Goal: Task Accomplishment & Management: Manage account settings

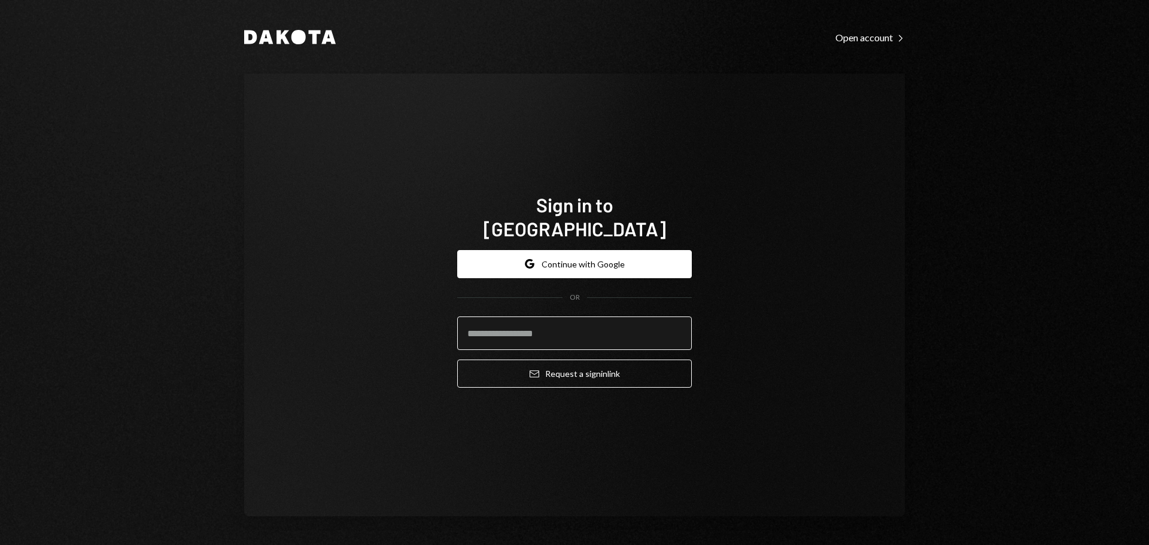
click at [538, 322] on input "email" at bounding box center [574, 333] width 235 height 34
type input "*"
click at [572, 250] on button "Google Continue with Google" at bounding box center [574, 264] width 235 height 28
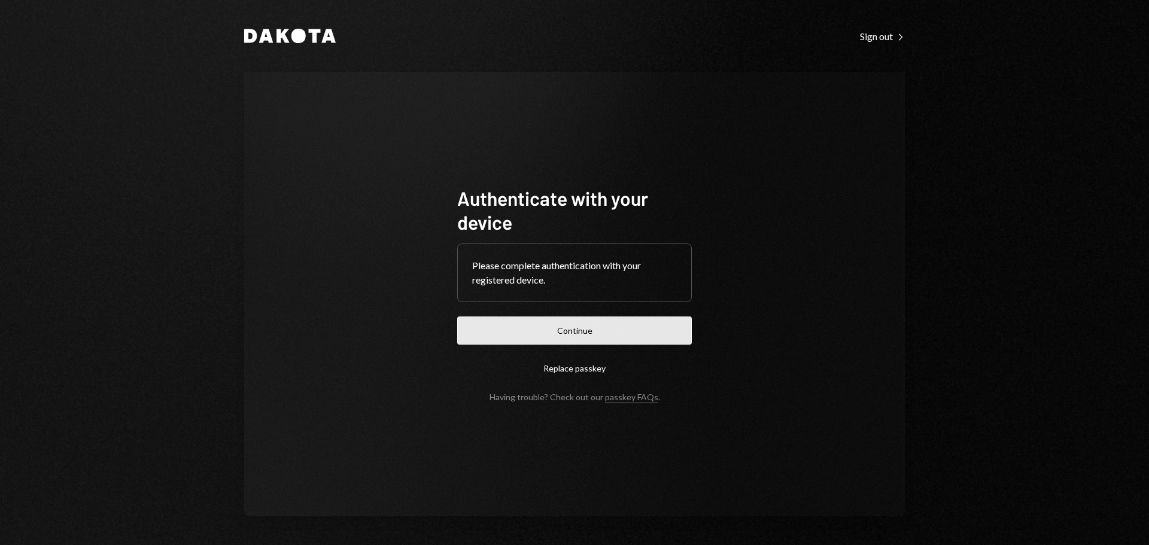
click at [584, 333] on button "Continue" at bounding box center [574, 330] width 235 height 28
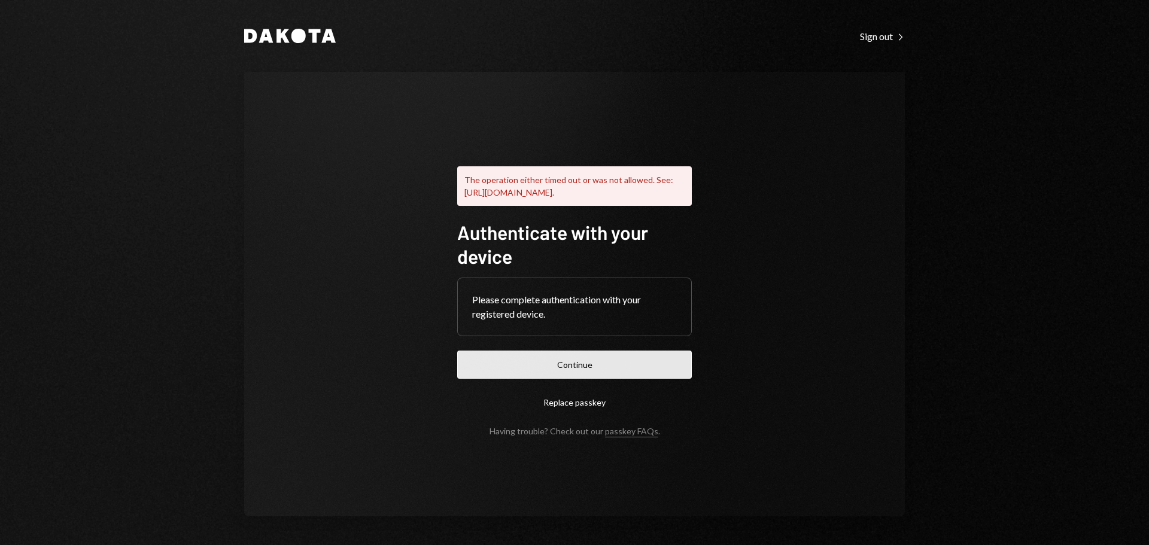
click at [571, 367] on button "Continue" at bounding box center [574, 365] width 235 height 28
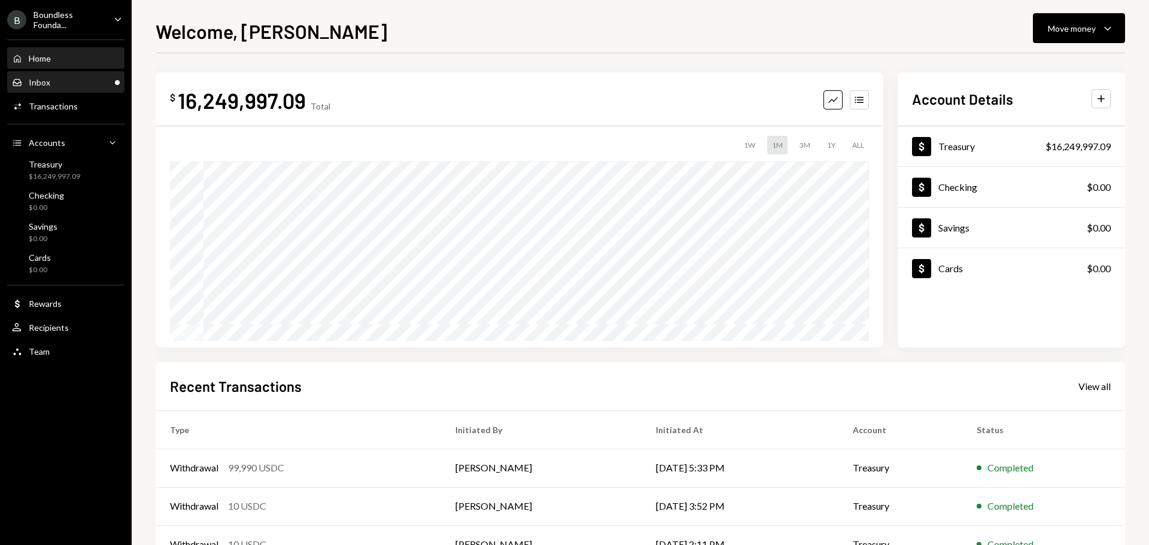
click at [54, 83] on div "Inbox Inbox" at bounding box center [66, 82] width 108 height 11
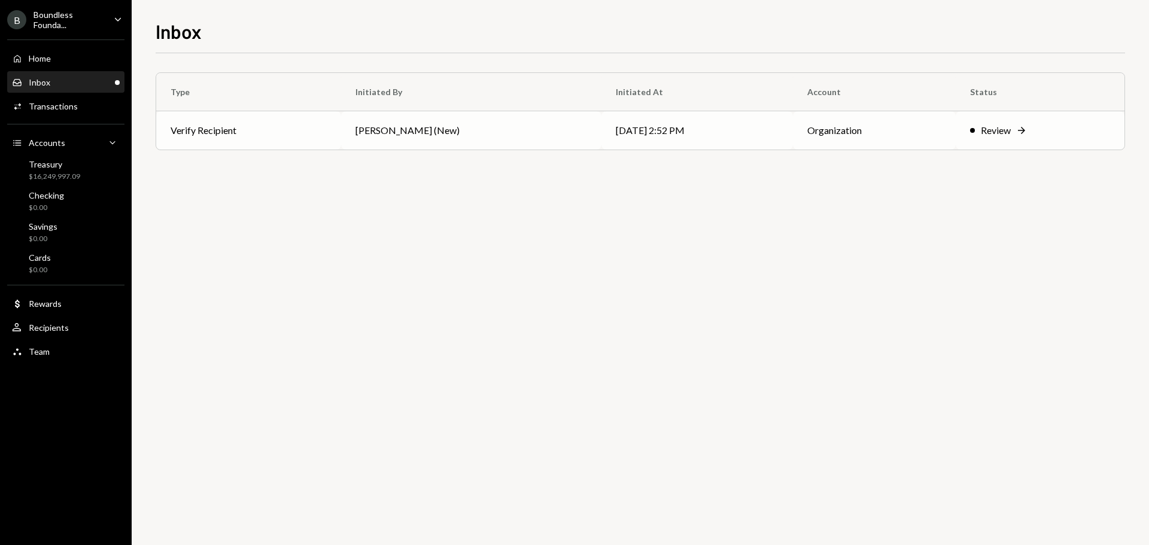
click at [517, 136] on td "[PERSON_NAME] (New)" at bounding box center [471, 130] width 260 height 38
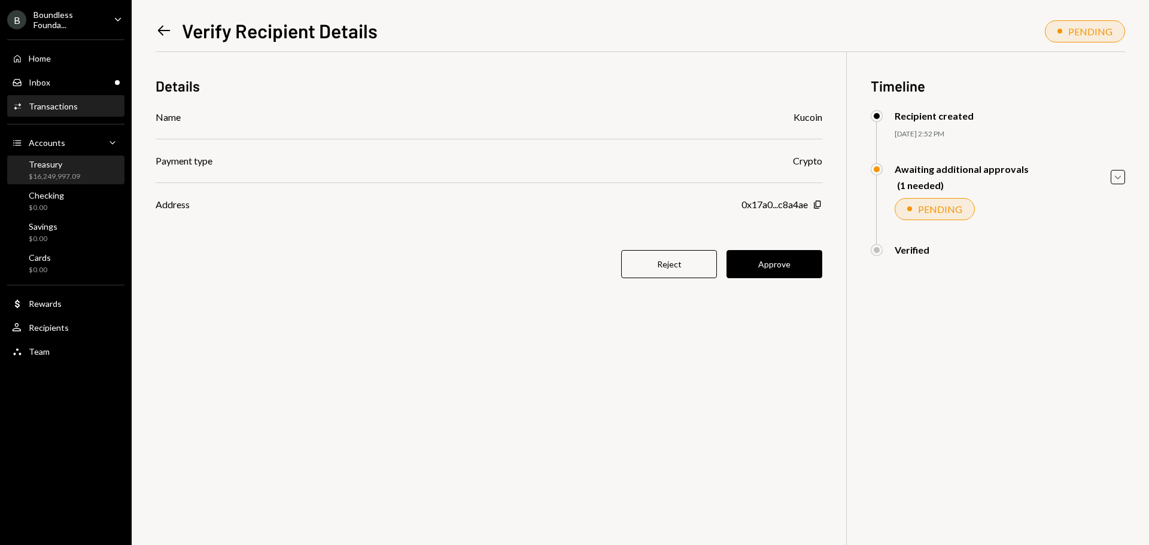
click at [78, 168] on div "Treasury" at bounding box center [54, 164] width 51 height 10
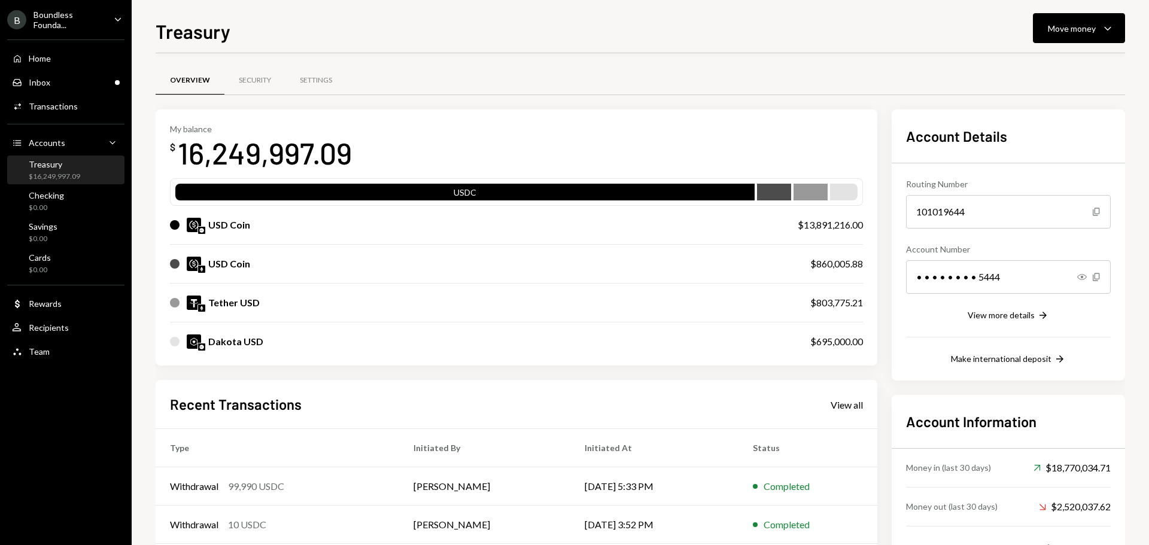
scroll to position [120, 0]
